Goal: Information Seeking & Learning: Check status

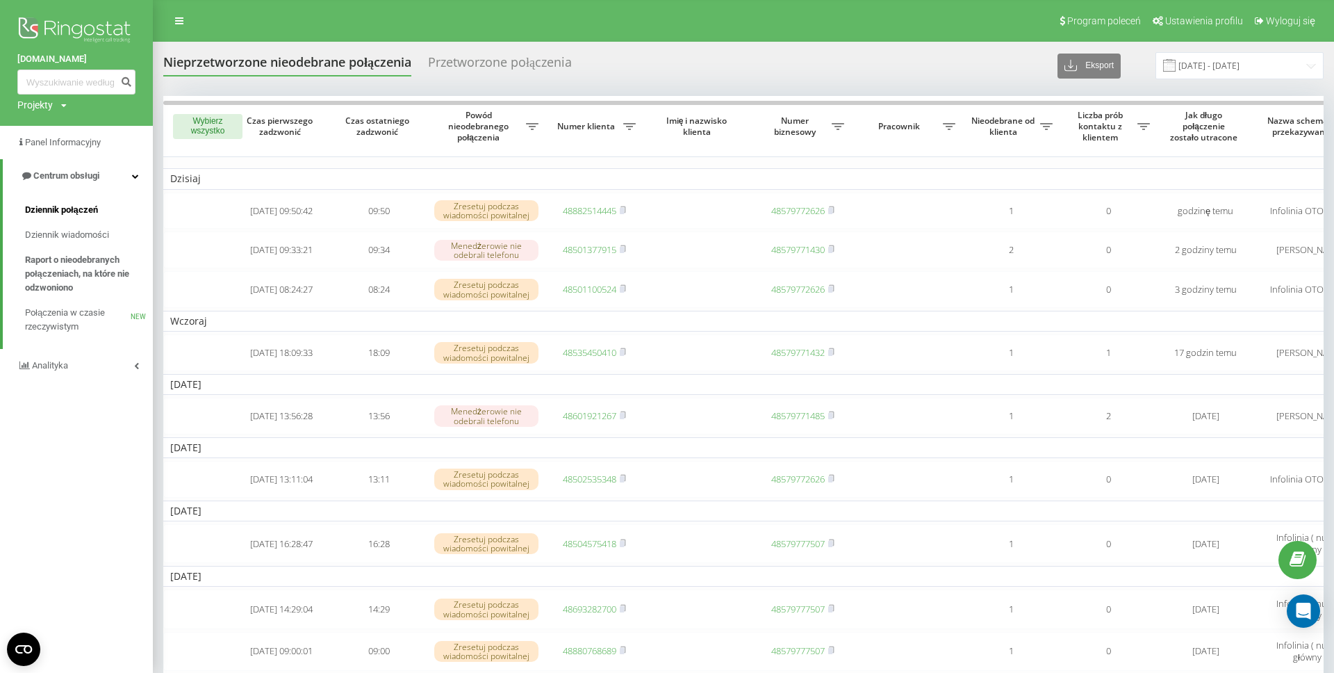
click at [67, 213] on span "Dziennik połączeń" at bounding box center [61, 210] width 73 height 14
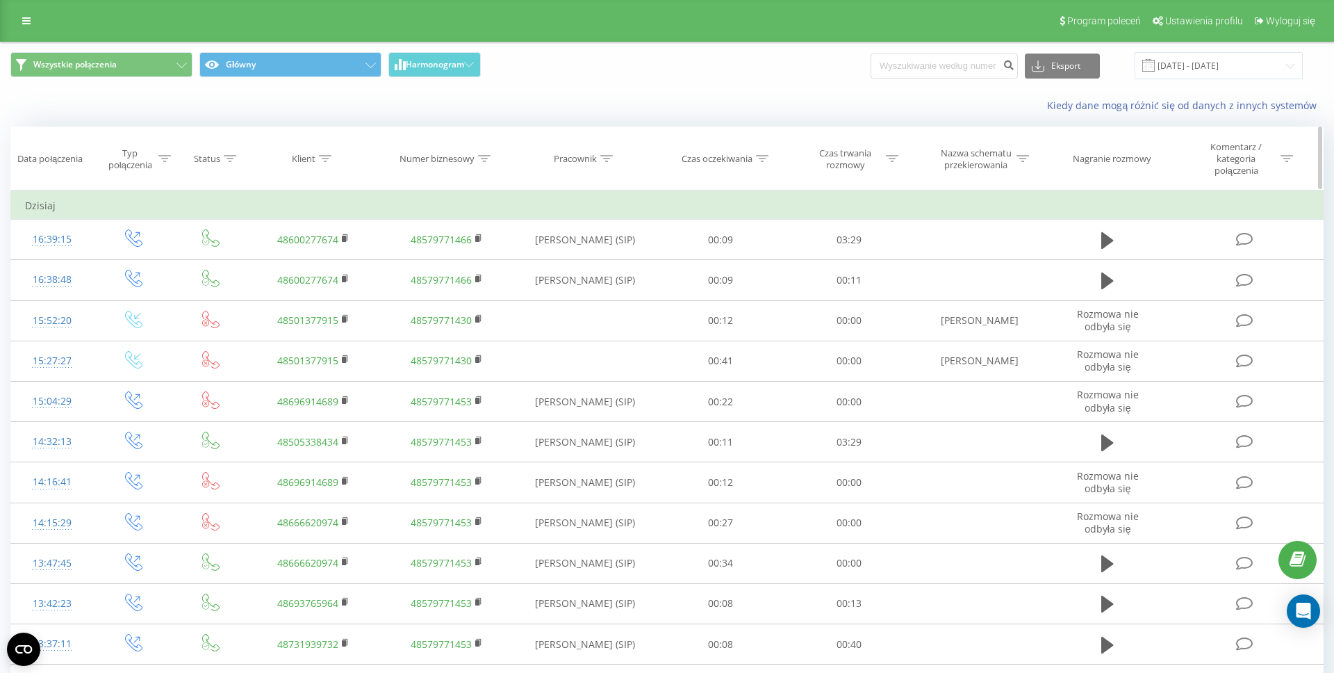
click at [580, 158] on div "Pracownik" at bounding box center [575, 159] width 43 height 12
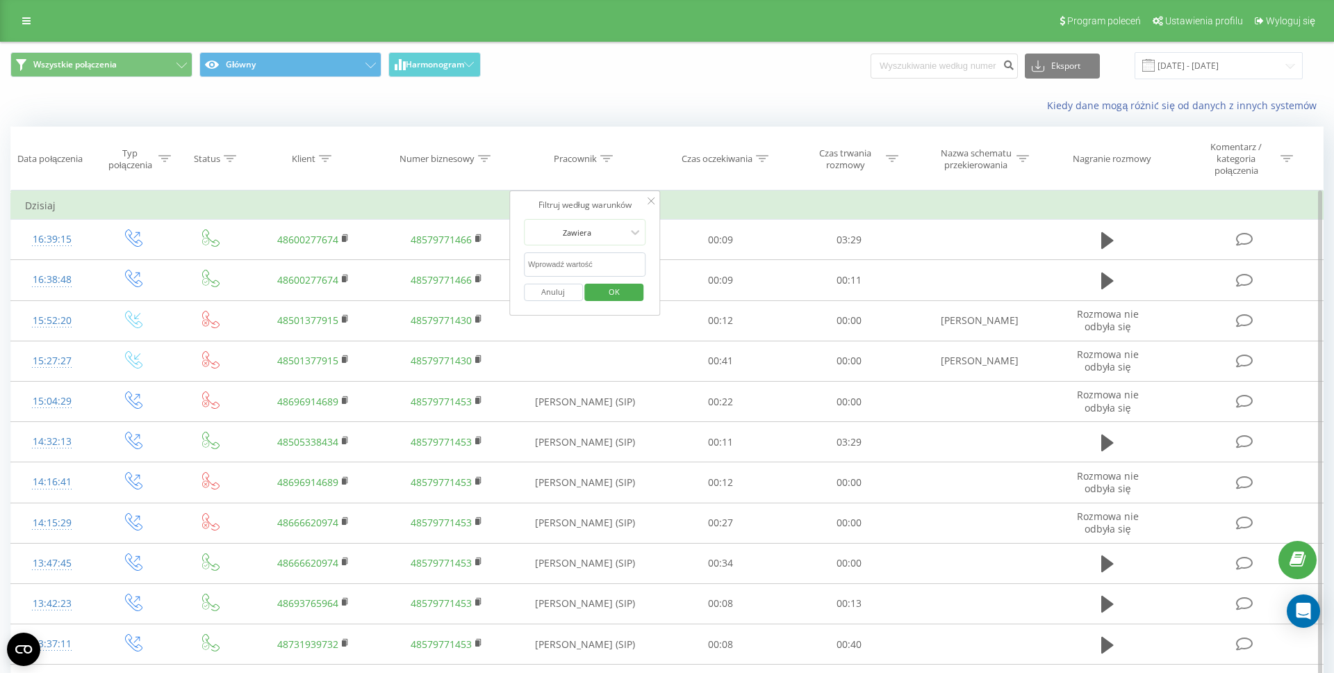
click at [566, 268] on input "text" at bounding box center [585, 264] width 122 height 24
type input "[PERSON_NAME]"
click at [608, 293] on span "OK" at bounding box center [614, 292] width 39 height 22
